Goal: Information Seeking & Learning: Learn about a topic

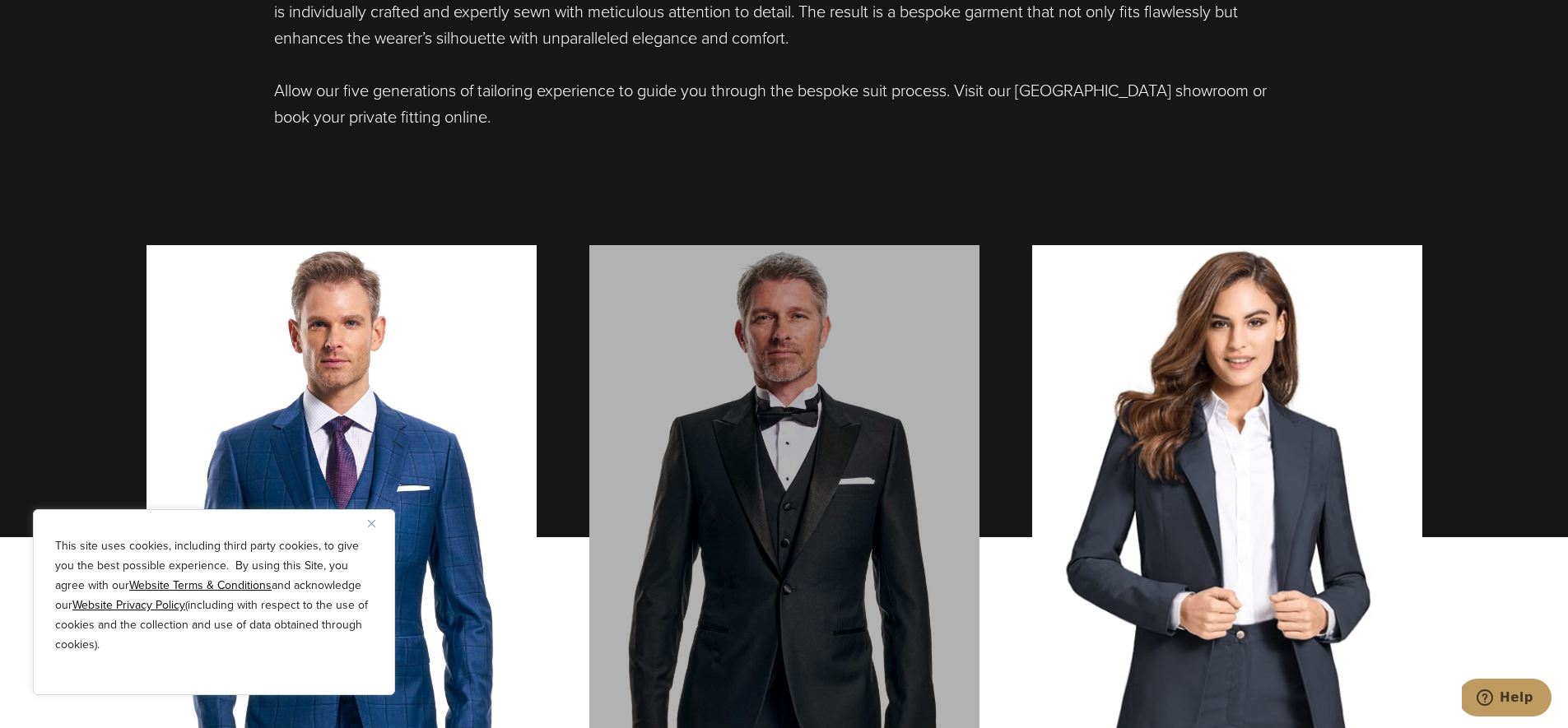
scroll to position [1310, 0]
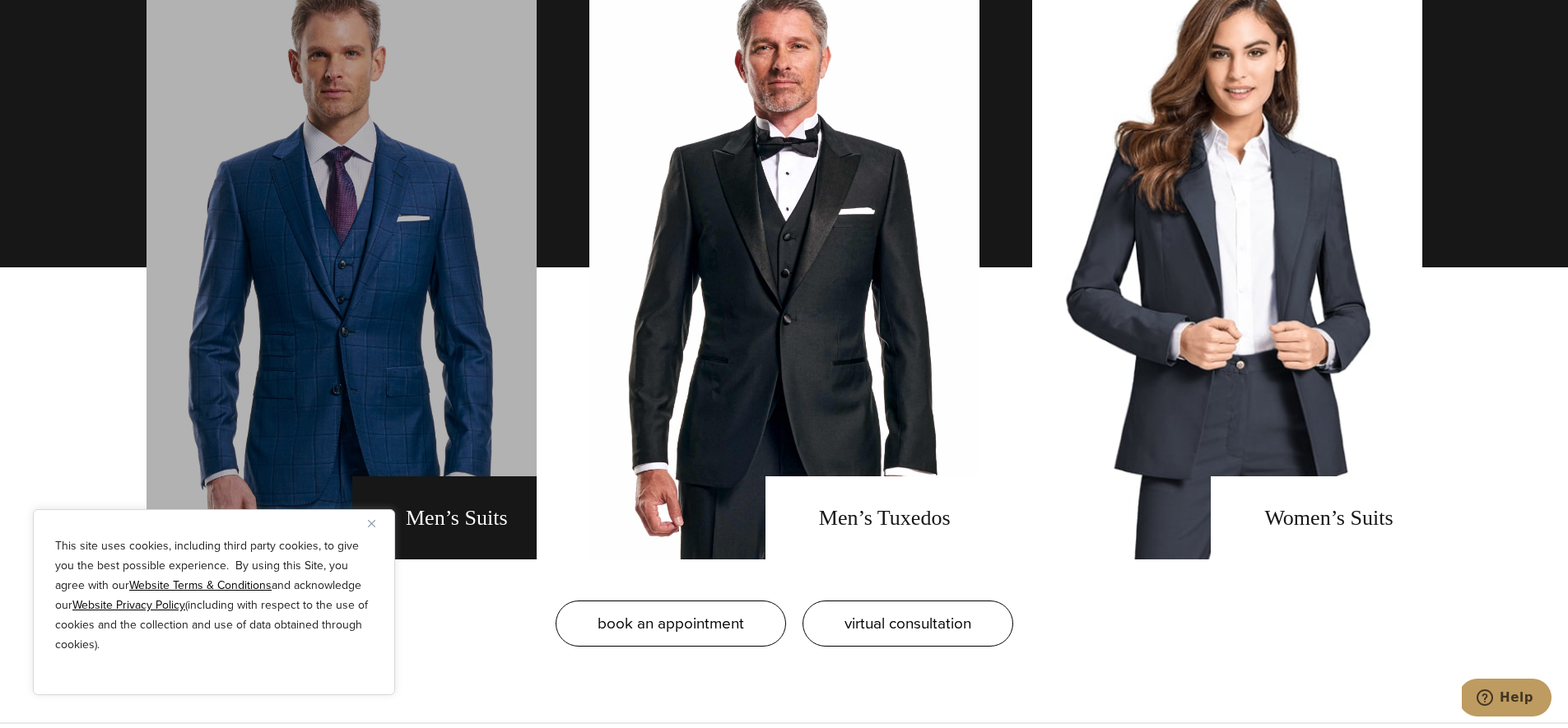
click at [476, 388] on link "men's suits" at bounding box center [341, 268] width 390 height 584
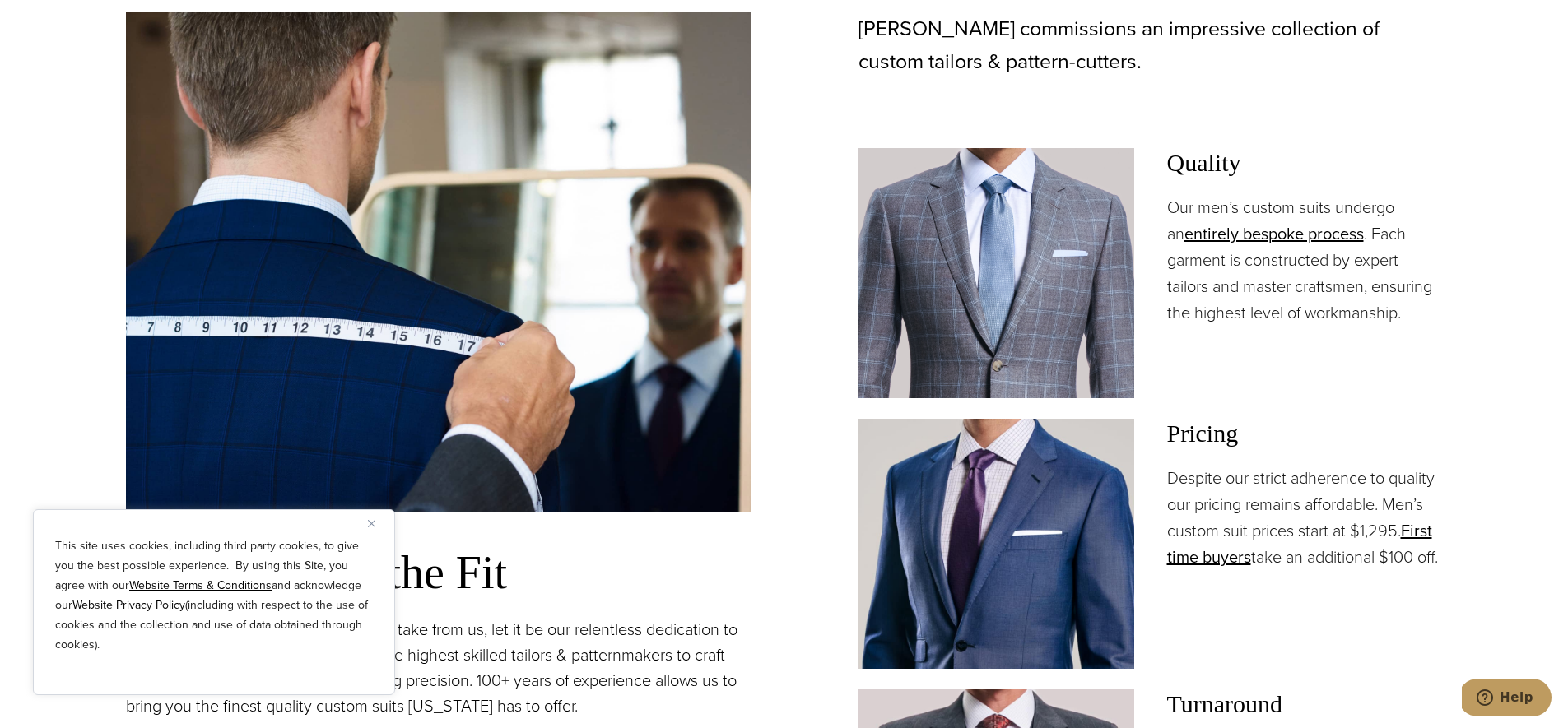
scroll to position [1283, 0]
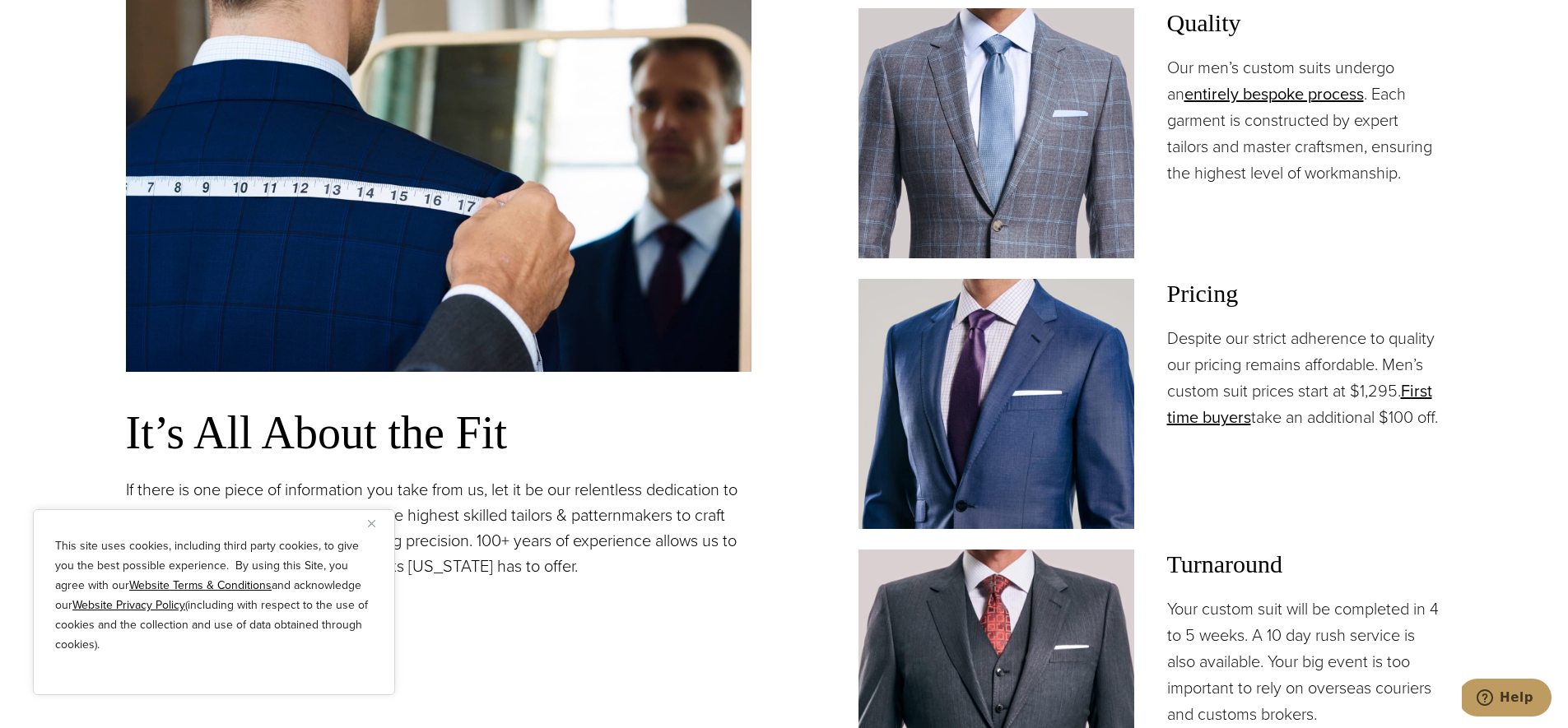
drag, startPoint x: 1365, startPoint y: 376, endPoint x: 1384, endPoint y: 447, distance: 73.5
click at [1384, 431] on p "Despite our strict adherence to quality our pricing remains affordable. Men’s c…" at bounding box center [1305, 378] width 276 height 105
drag, startPoint x: 1186, startPoint y: 330, endPoint x: 1226, endPoint y: 438, distance: 115.2
click at [1226, 431] on p "Despite our strict adherence to quality our pricing remains affordable. Men’s c…" at bounding box center [1305, 378] width 276 height 105
click at [1237, 431] on p "Despite our strict adherence to quality our pricing remains affordable. Men’s c…" at bounding box center [1305, 378] width 276 height 105
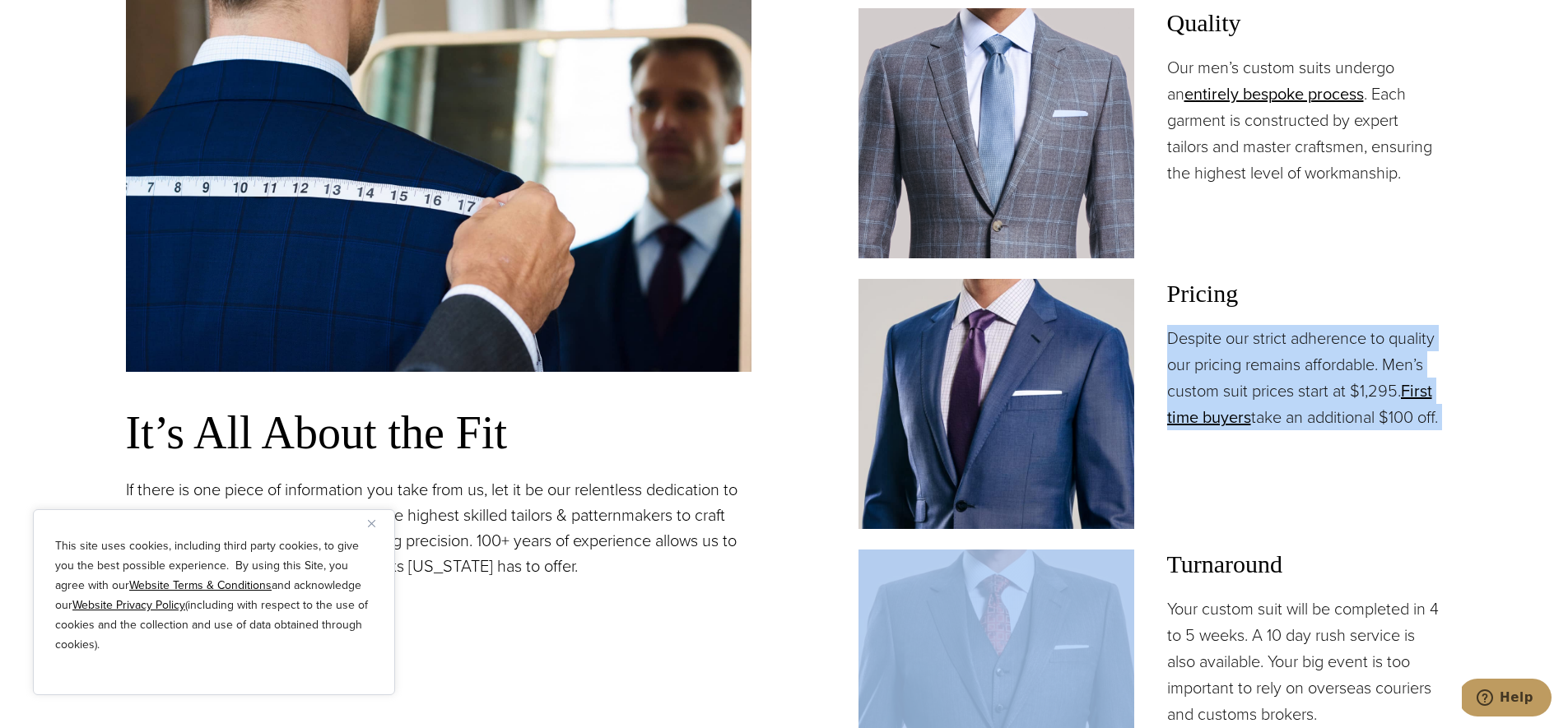
drag, startPoint x: 1237, startPoint y: 455, endPoint x: 1185, endPoint y: 333, distance: 132.6
click at [1185, 333] on p "Despite our strict adherence to quality our pricing remains affordable. Men’s c…" at bounding box center [1305, 378] width 276 height 105
click at [1186, 325] on p "Despite our strict adherence to quality our pricing remains affordable. Men’s c…" at bounding box center [1305, 378] width 276 height 105
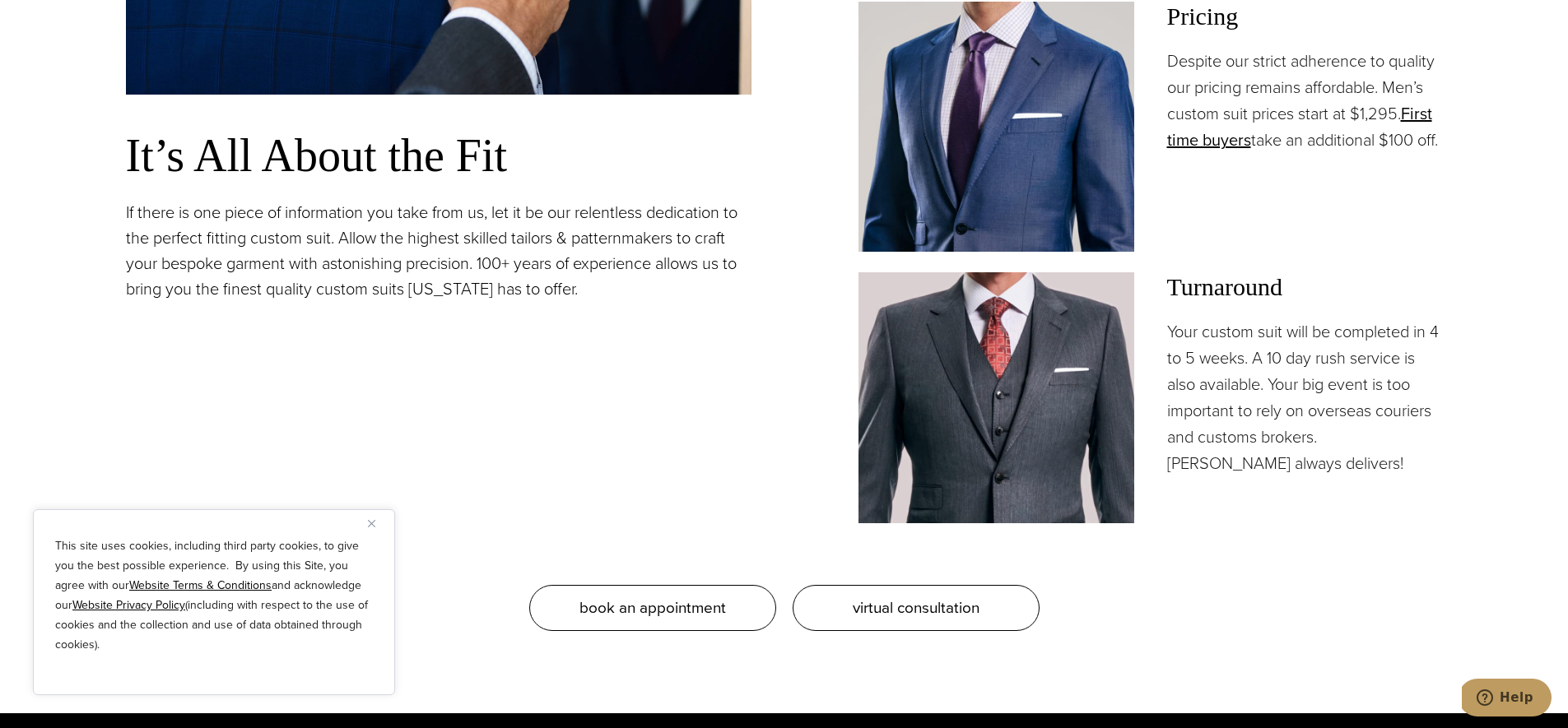
scroll to position [1580, 0]
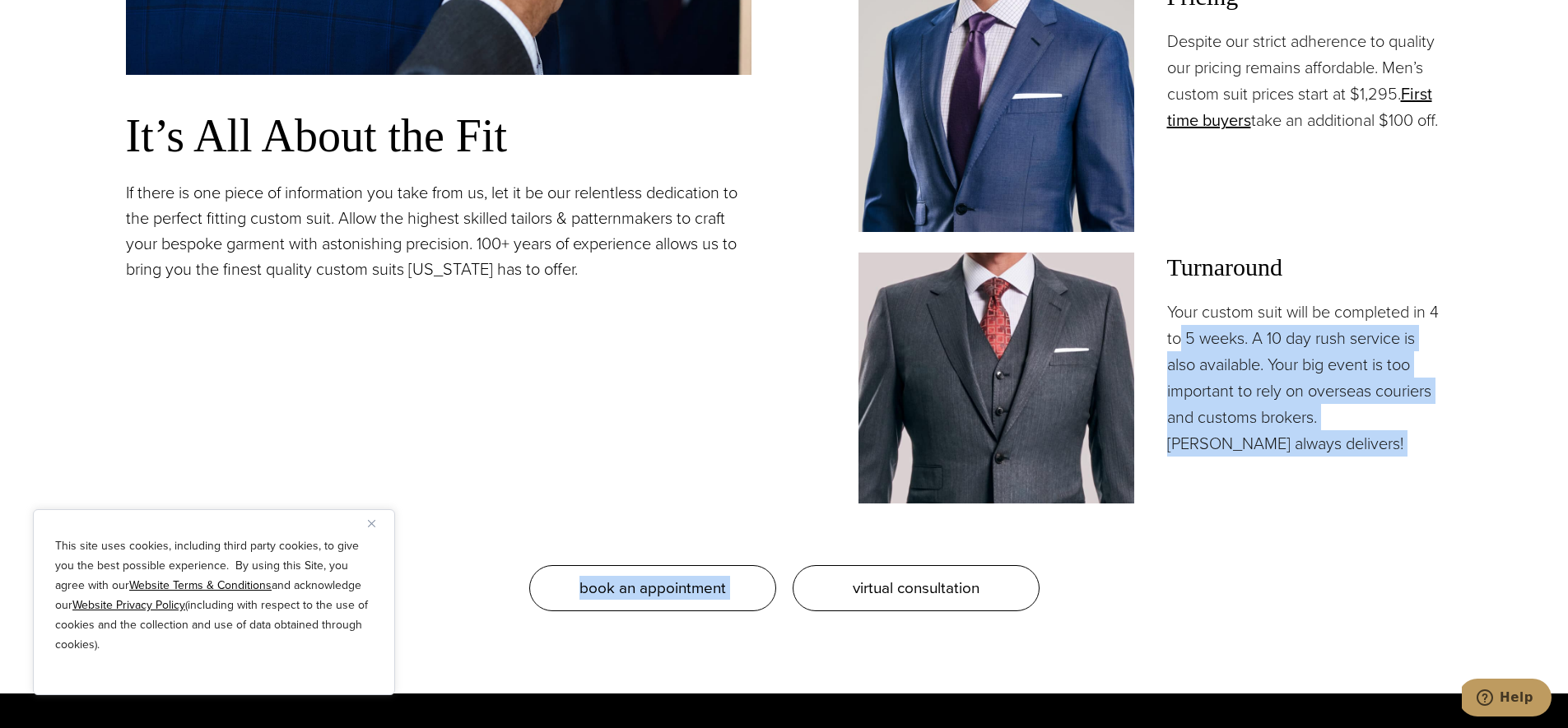
drag, startPoint x: 1196, startPoint y: 338, endPoint x: 1276, endPoint y: 536, distance: 213.6
click at [1276, 536] on div "Our Bespoke Suits: Tailored to Perfection It’s All About the Fit If there is on…" at bounding box center [784, 36] width 1317 height 1152
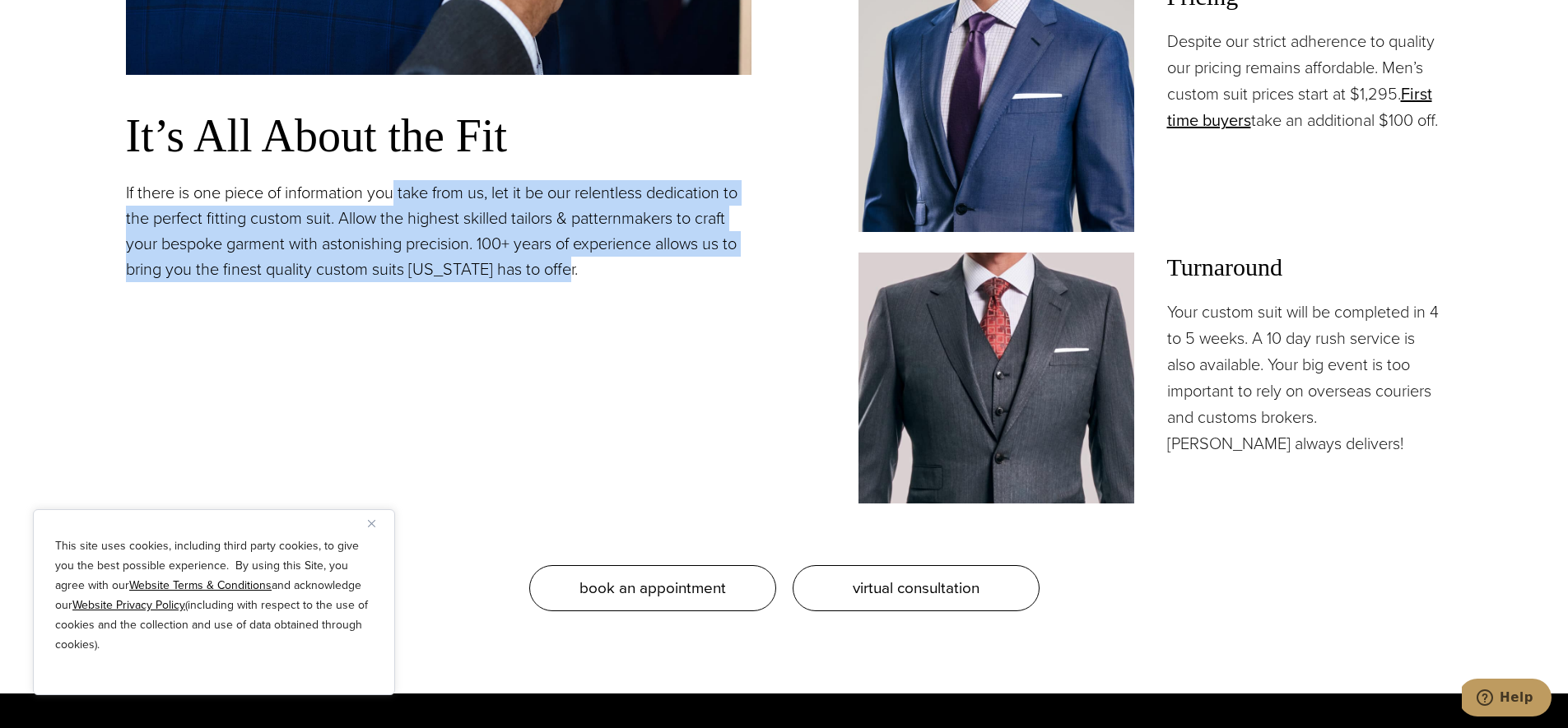
drag, startPoint x: 398, startPoint y: 197, endPoint x: 467, endPoint y: 308, distance: 130.7
click at [467, 308] on div "It’s All About the Fit If there is one piece of information you take from us, l…" at bounding box center [439, 39] width 626 height 928
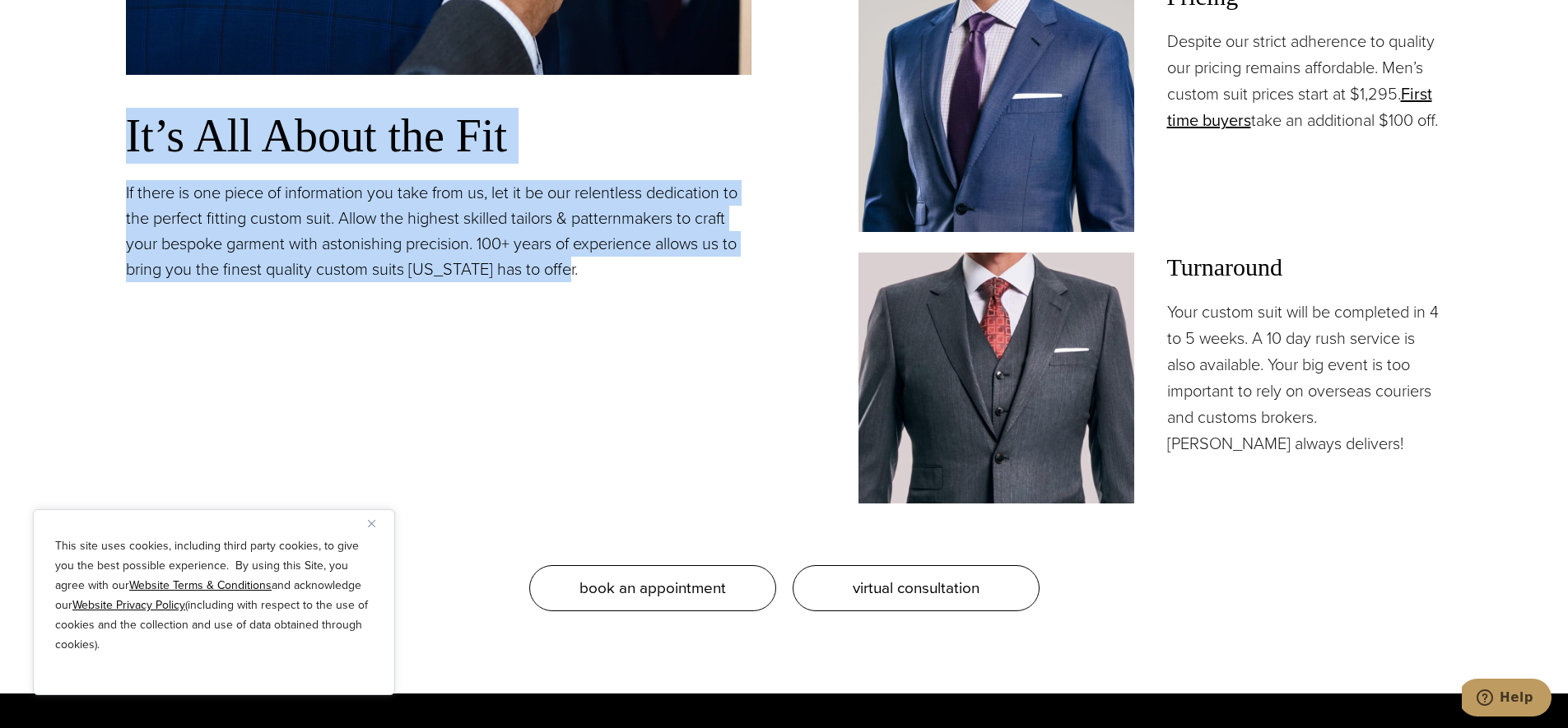
drag, startPoint x: 474, startPoint y: 309, endPoint x: 133, endPoint y: 155, distance: 374.2
click at [133, 155] on div "It’s All About the Fit If there is one piece of information you take from us, l…" at bounding box center [439, 39] width 626 height 928
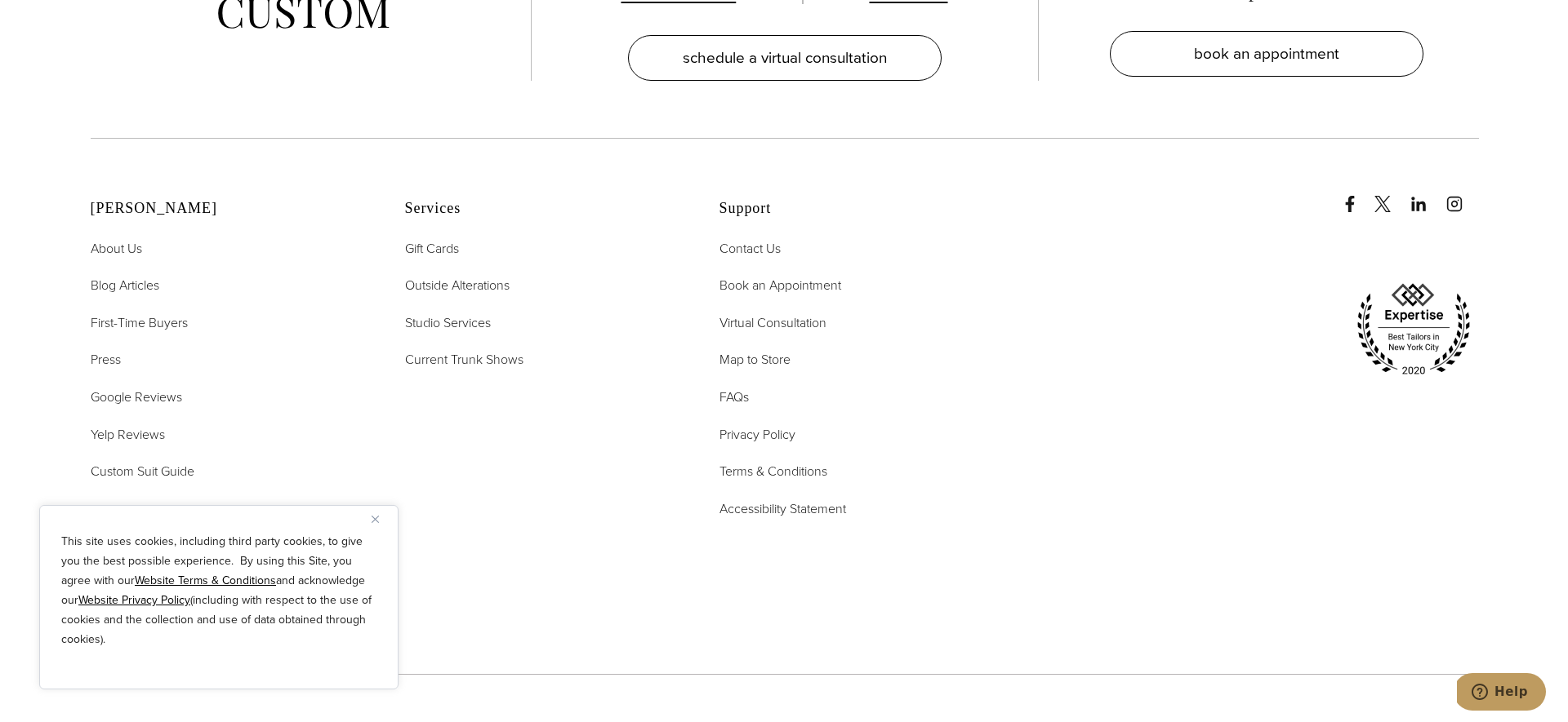
scroll to position [10669, 0]
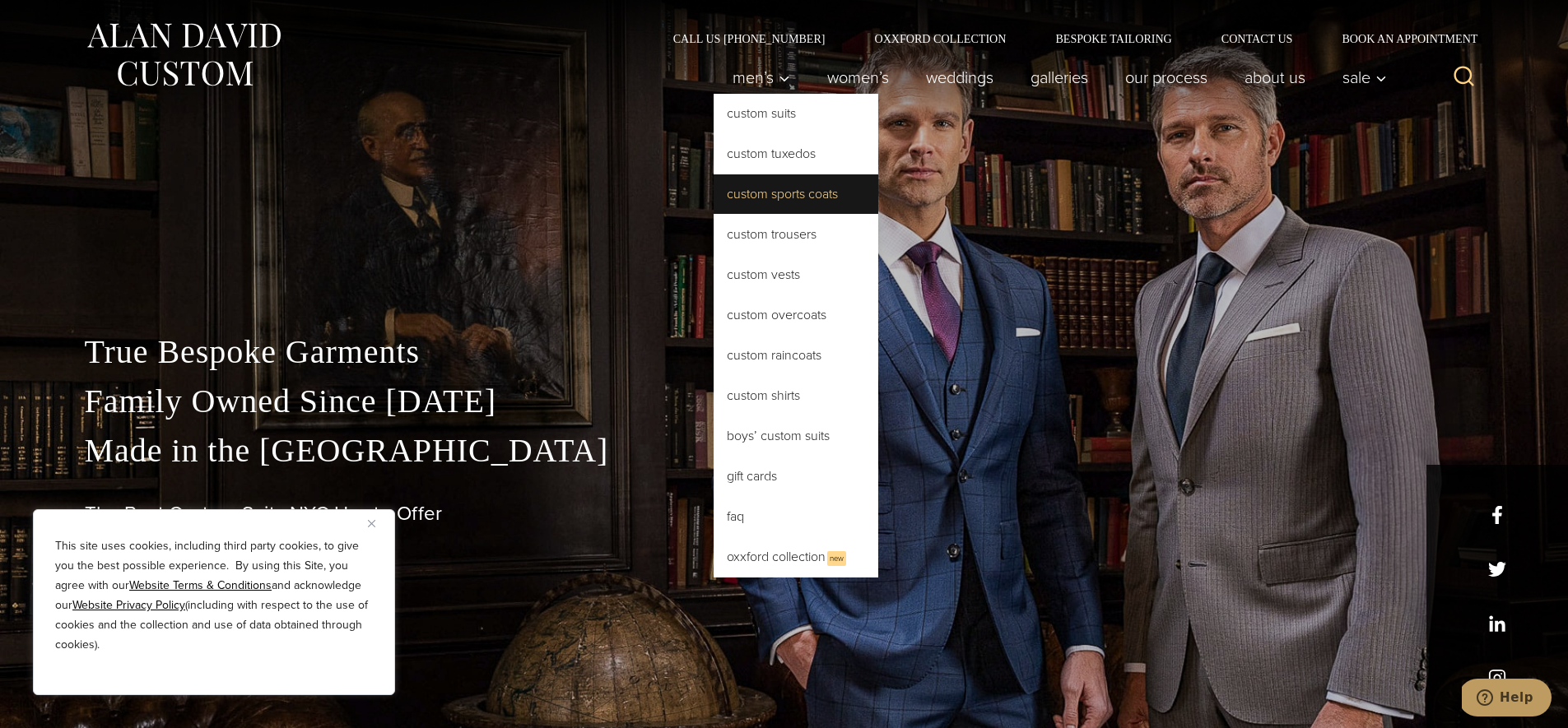
click at [840, 206] on link "Custom Sports Coats" at bounding box center [796, 194] width 165 height 39
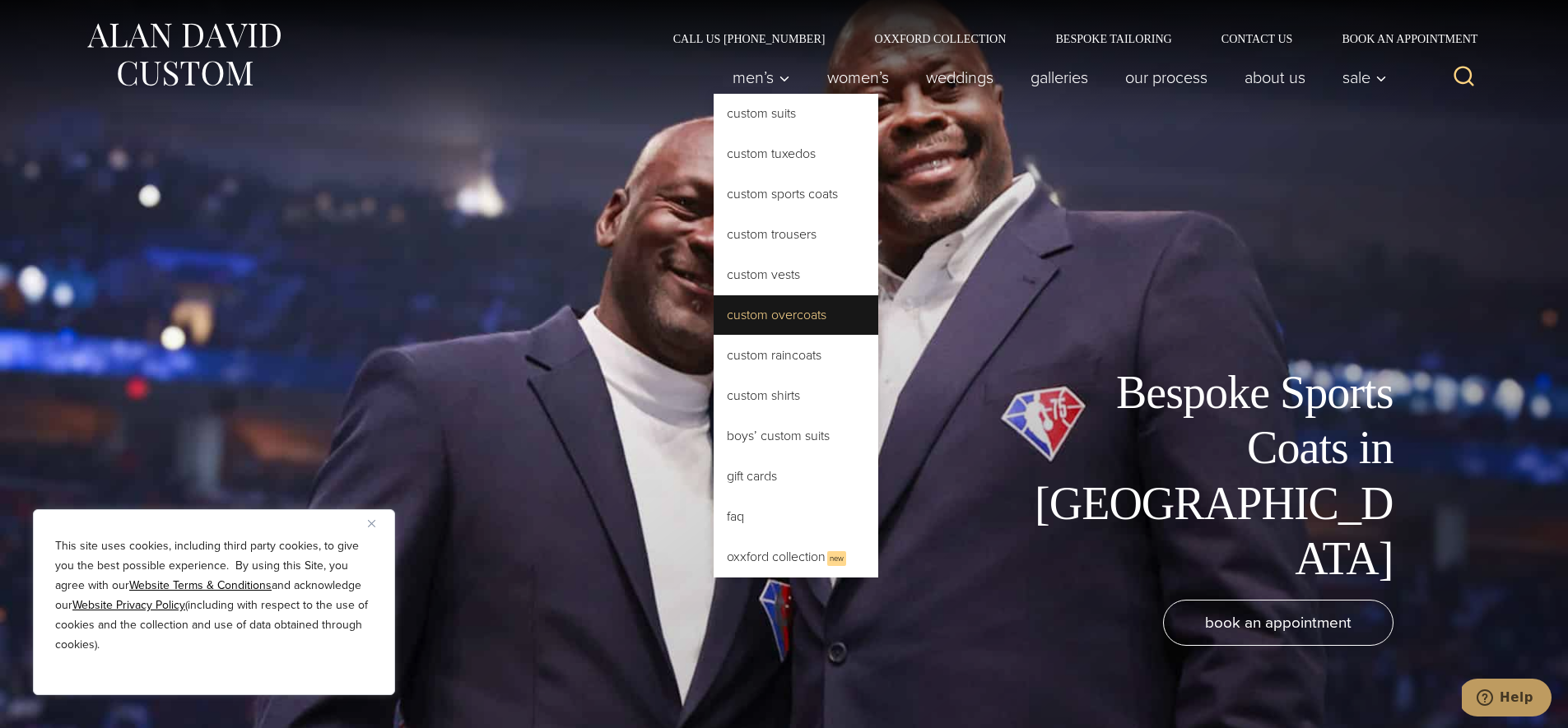
click at [822, 317] on link "Custom Overcoats" at bounding box center [796, 315] width 165 height 39
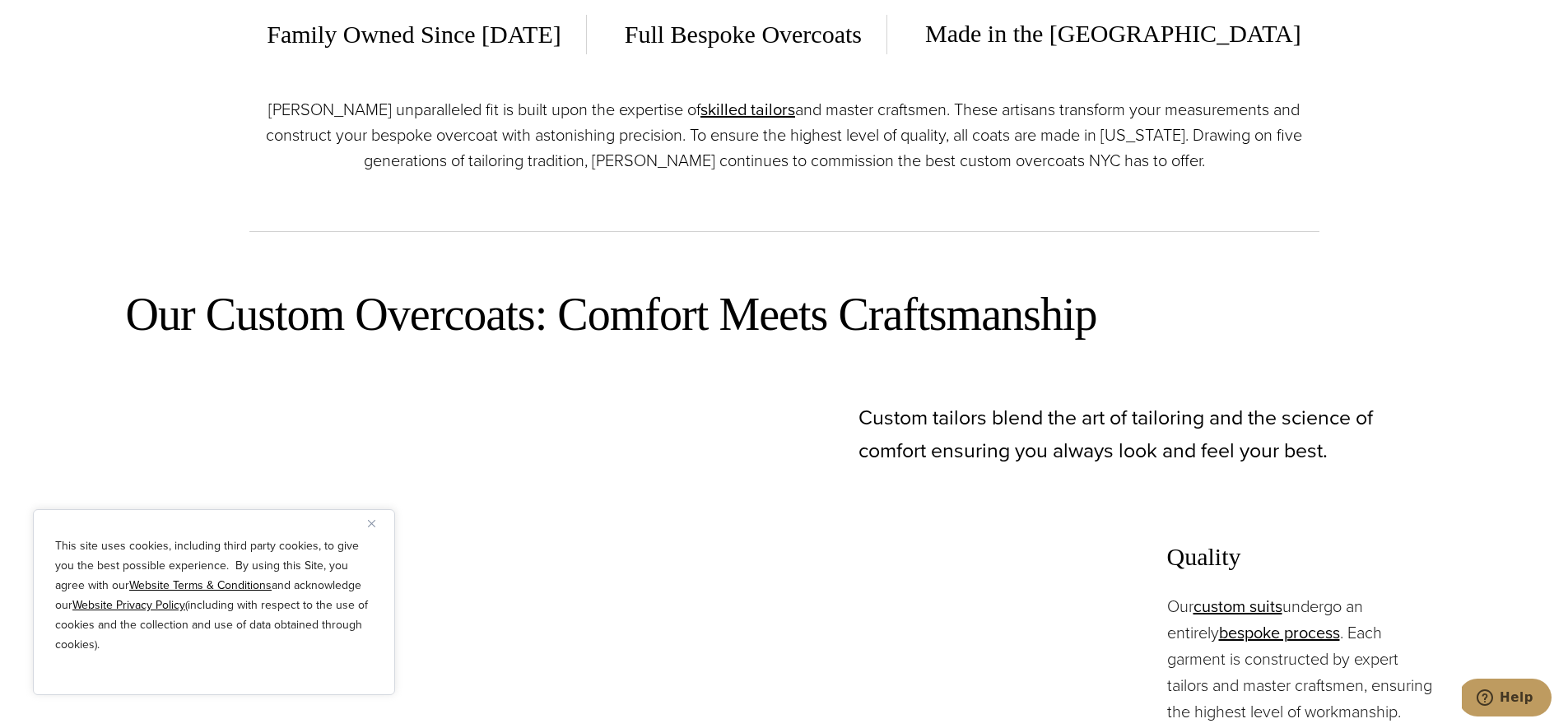
scroll to position [872, 0]
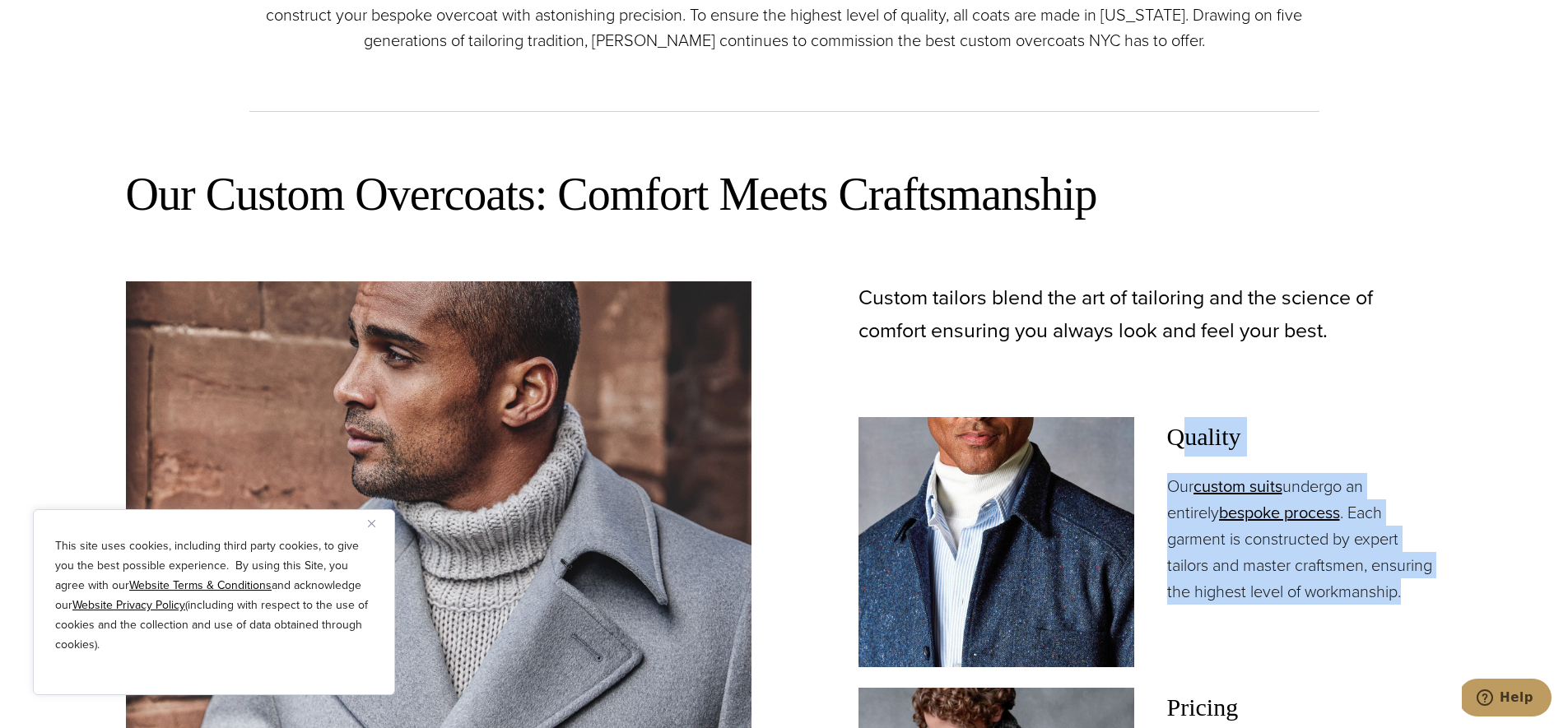
drag, startPoint x: 1186, startPoint y: 433, endPoint x: 1335, endPoint y: 597, distance: 221.6
click at [1335, 597] on div "Quality Our custom suits undergo an entirely bespoke process . Each garment is …" at bounding box center [1305, 511] width 276 height 188
click at [1335, 597] on p "Our custom suits undergo an entirely bespoke process . Each garment is construc…" at bounding box center [1305, 539] width 276 height 132
drag, startPoint x: 1335, startPoint y: 597, endPoint x: 1199, endPoint y: 454, distance: 197.3
click at [1201, 457] on div "Quality Our custom suits undergo an entirely bespoke process . Each garment is …" at bounding box center [1305, 511] width 276 height 188
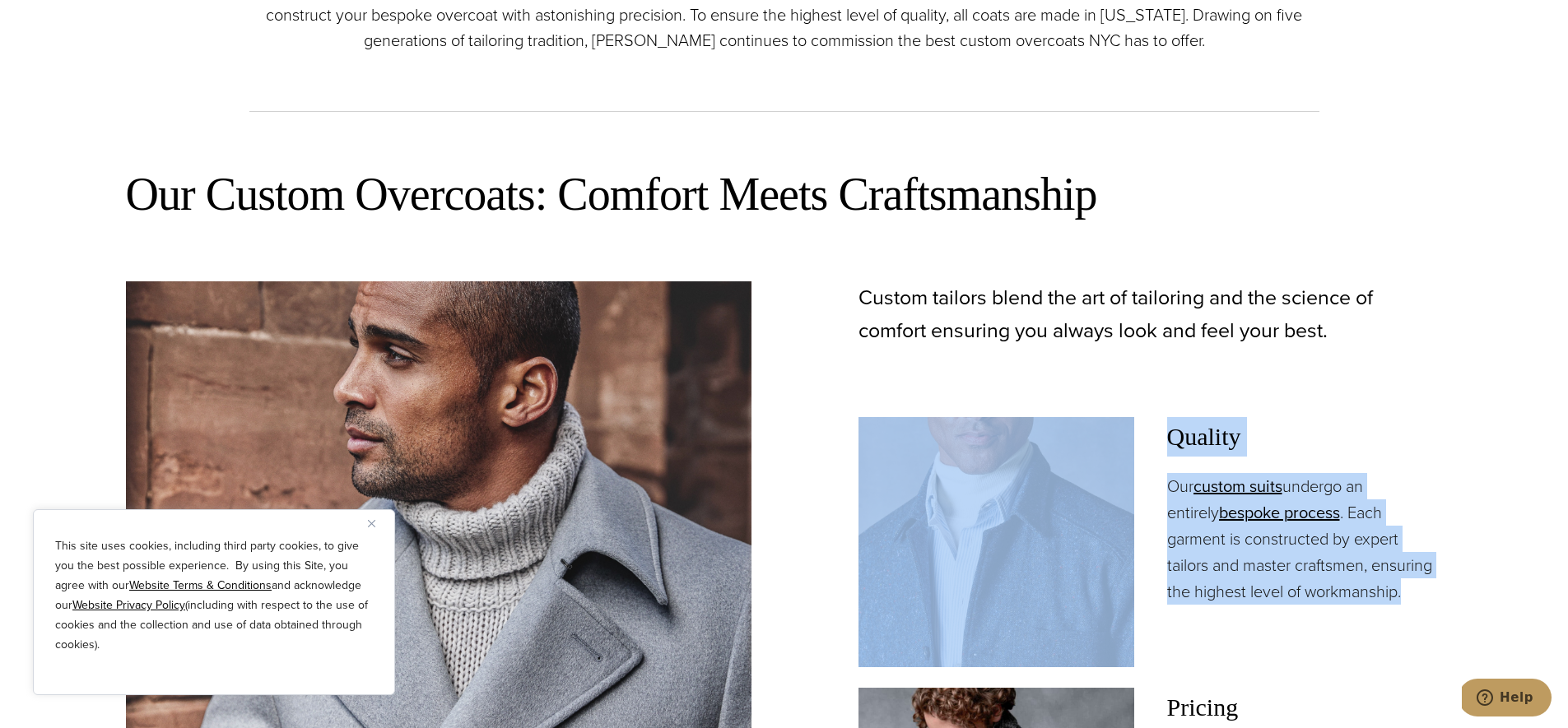
drag, startPoint x: 1146, startPoint y: 398, endPoint x: 1426, endPoint y: 591, distance: 340.1
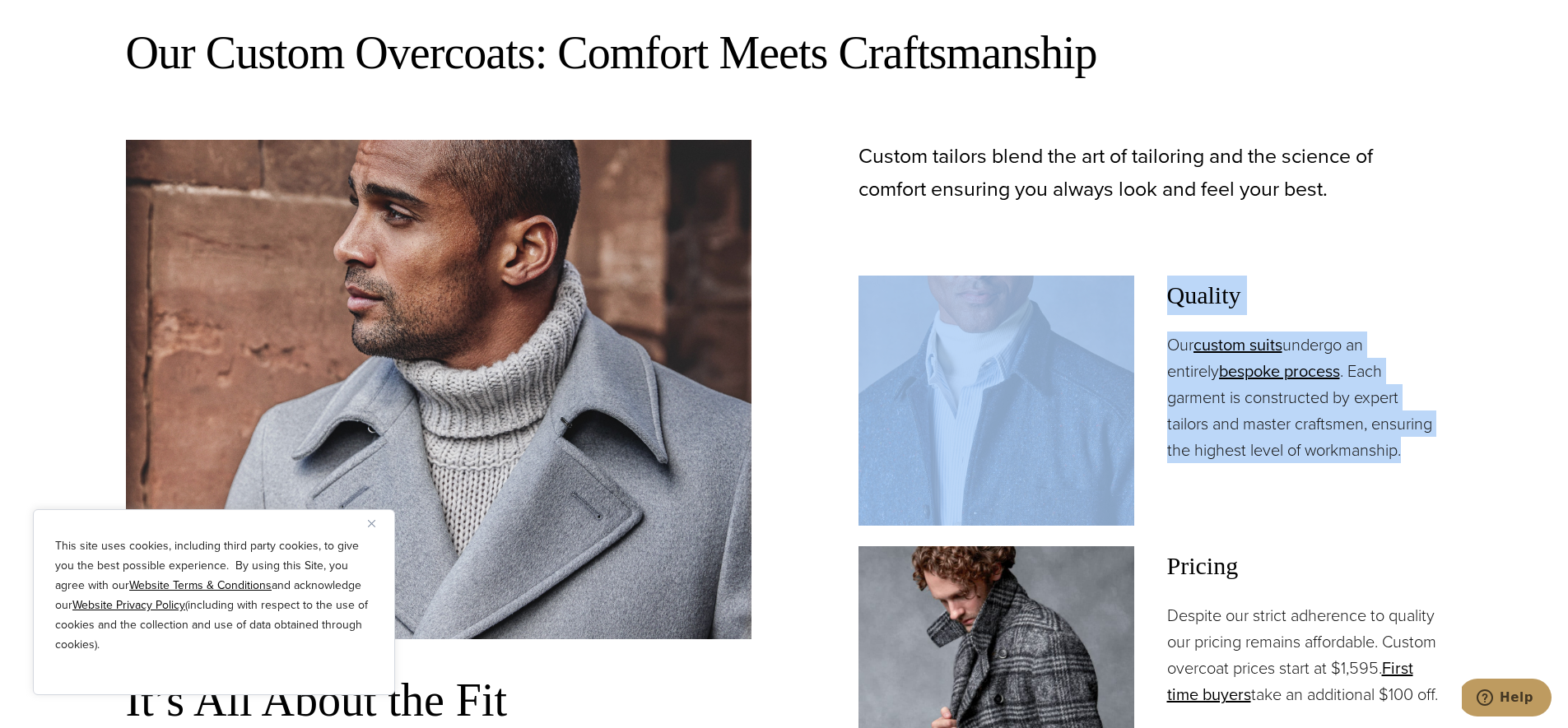
scroll to position [1147, 0]
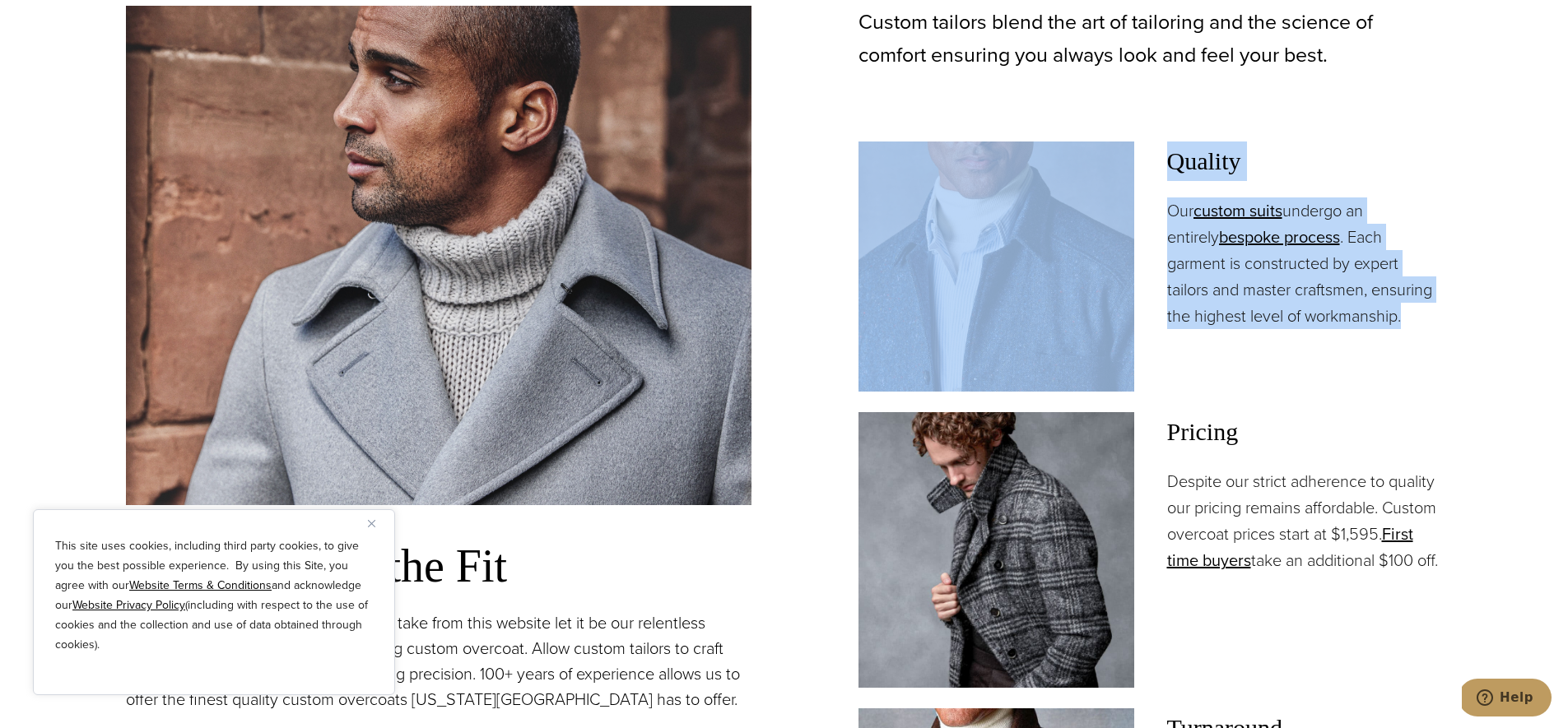
drag, startPoint x: 1428, startPoint y: 589, endPoint x: 1262, endPoint y: 454, distance: 214.0
click at [1262, 454] on div "Pricing Despite our strict adherence to quality our pricing remains affordable.…" at bounding box center [1305, 493] width 276 height 161
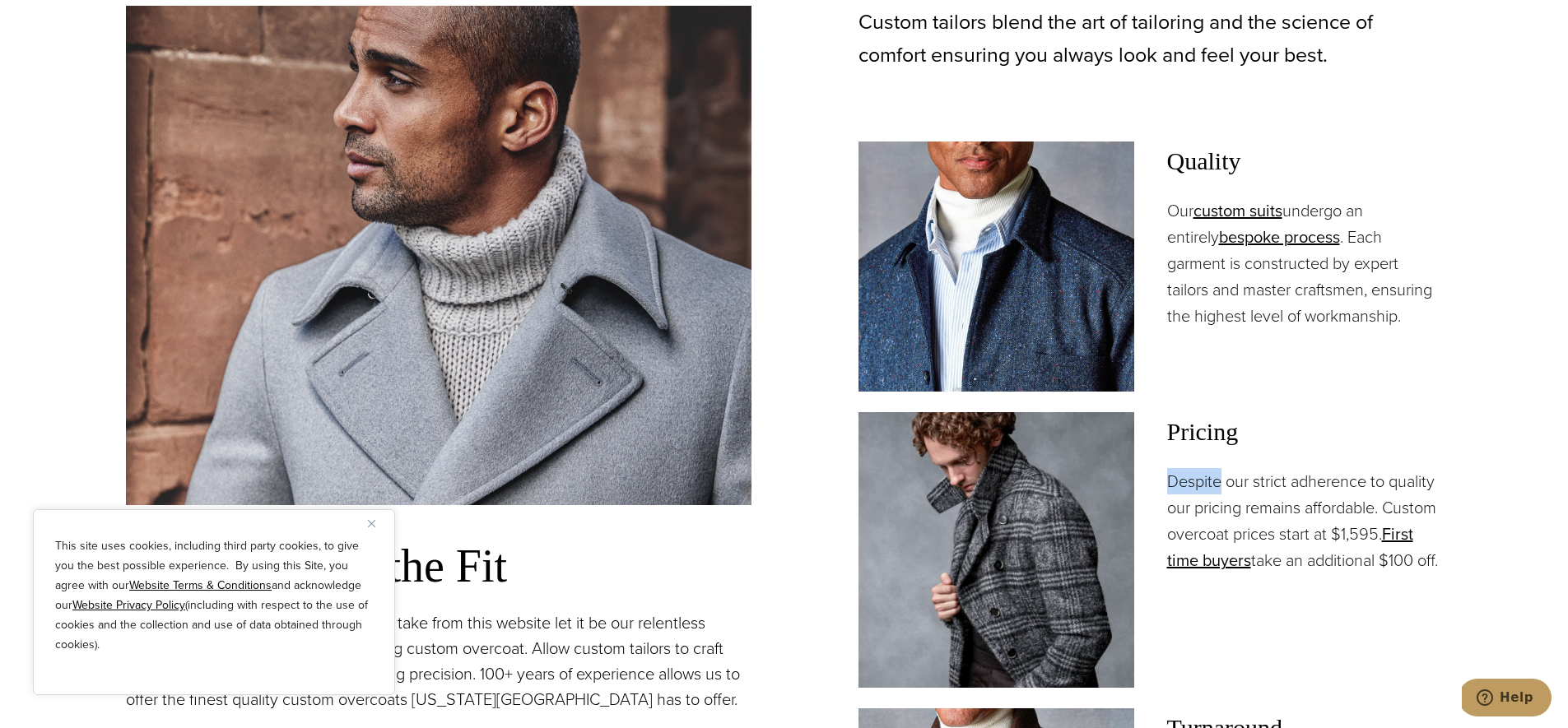
click at [1262, 454] on div "Pricing Despite our strict adherence to quality our pricing remains affordable.…" at bounding box center [1305, 493] width 276 height 161
drag, startPoint x: 1197, startPoint y: 405, endPoint x: 1367, endPoint y: 590, distance: 251.2
click at [1367, 590] on div "Custom tailors blend the art of tailoring and the science of comfort ensuring y…" at bounding box center [1130, 495] width 626 height 979
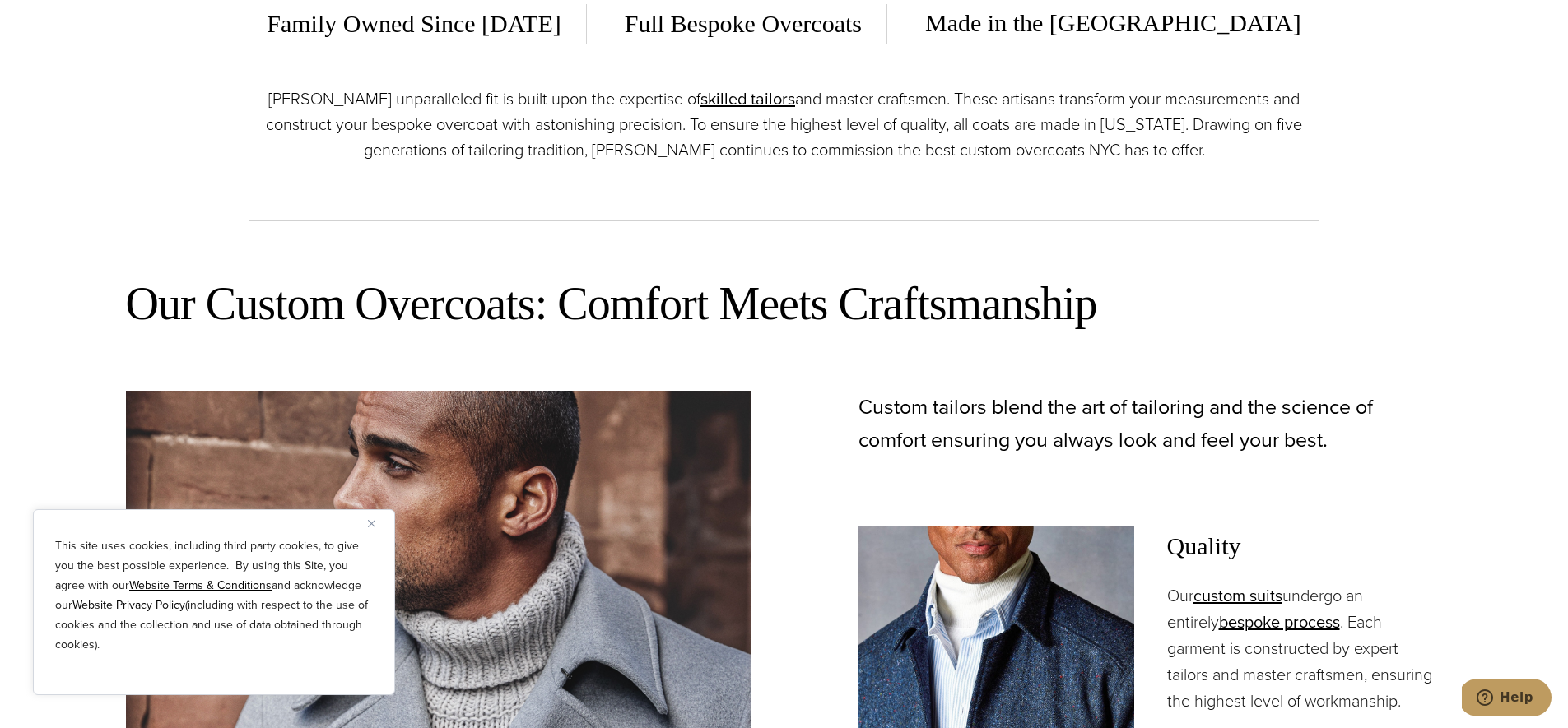
scroll to position [433, 0]
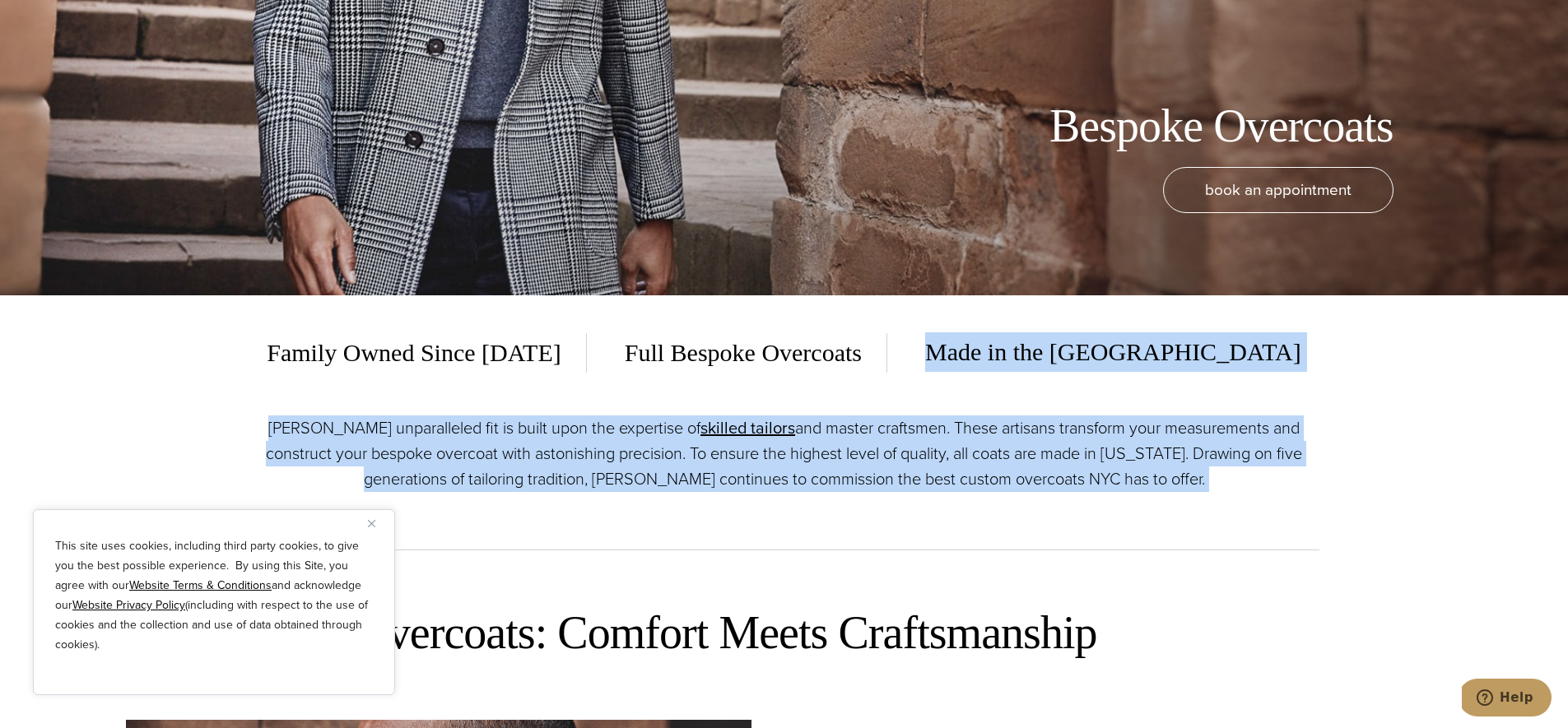
drag, startPoint x: 697, startPoint y: 390, endPoint x: 1016, endPoint y: 573, distance: 367.8
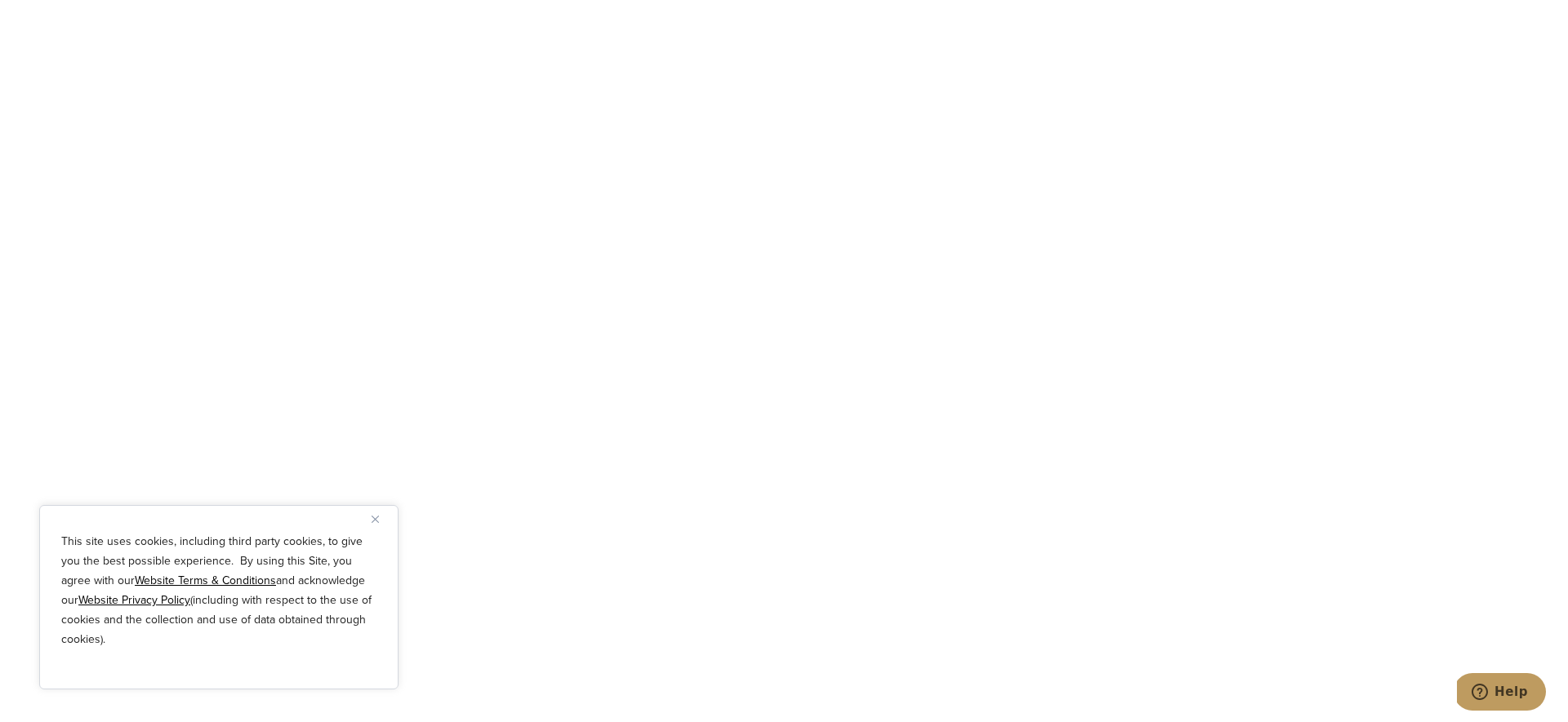
scroll to position [5857, 0]
